Goal: Find specific page/section

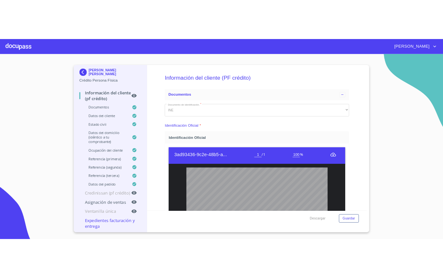
scroll to position [90, 0]
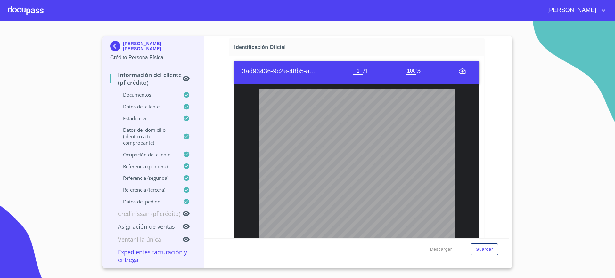
click at [22, 8] on div at bounding box center [26, 10] width 36 height 21
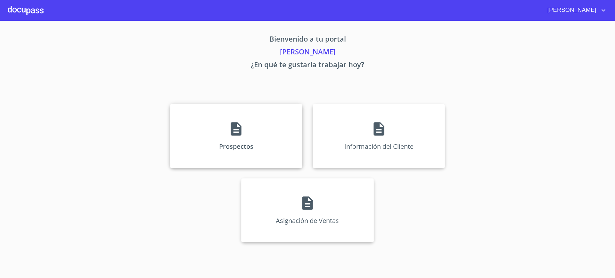
click at [258, 145] on div "Prospectos" at bounding box center [236, 136] width 132 height 64
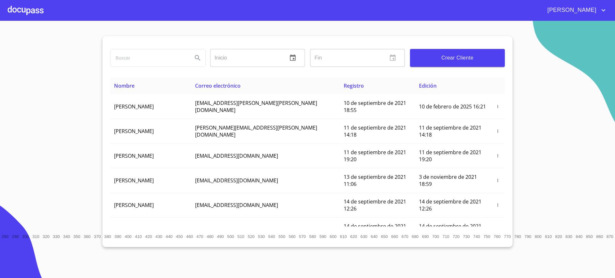
click at [151, 63] on input "search" at bounding box center [149, 57] width 77 height 17
type input "[PERSON_NAME] [PERSON_NAME]"
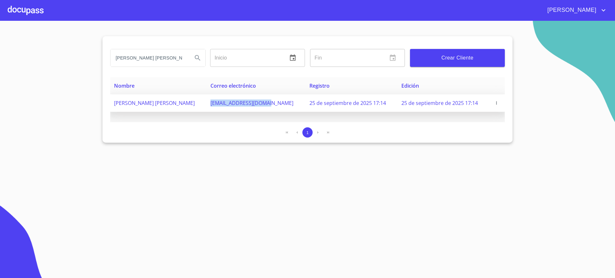
copy span "oswalortega07@gmail.c"
drag, startPoint x: 219, startPoint y: 106, endPoint x: 287, endPoint y: 100, distance: 68.2
click at [287, 100] on td "[EMAIL_ADDRESS][DOMAIN_NAME]" at bounding box center [256, 104] width 99 height 18
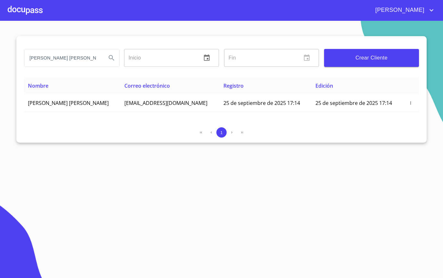
click at [34, 12] on div at bounding box center [25, 10] width 35 height 21
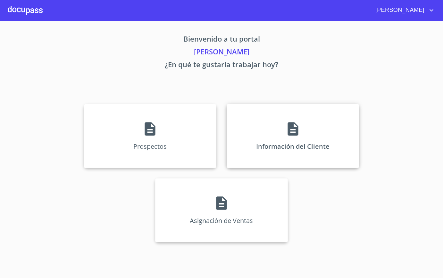
click at [285, 135] on icon at bounding box center [293, 129] width 16 height 16
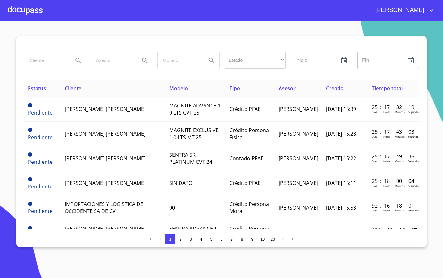
click at [47, 57] on input "search" at bounding box center [46, 60] width 44 height 17
type input "[PERSON_NAME] [PERSON_NAME]"
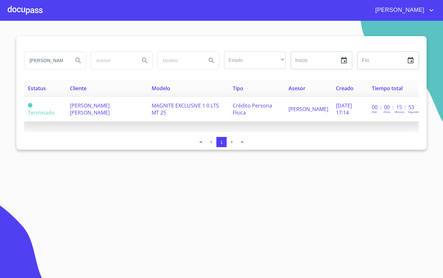
click at [104, 110] on td "[PERSON_NAME] [PERSON_NAME]" at bounding box center [107, 109] width 82 height 25
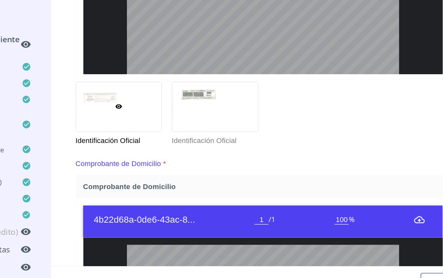
scroll to position [88, 0]
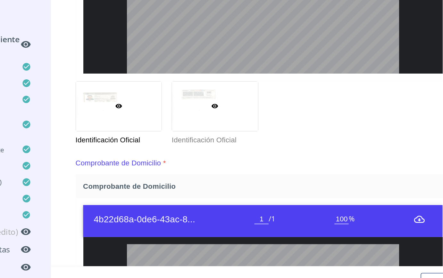
click at [250, 121] on div at bounding box center [236, 124] width 62 height 36
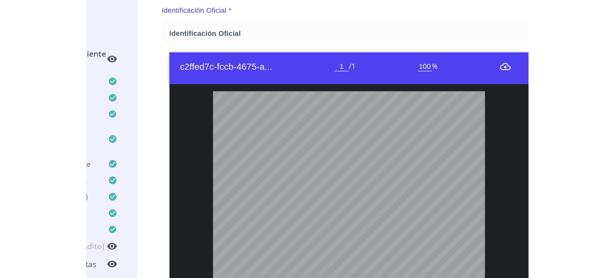
scroll to position [37, 0]
